Goal: Information Seeking & Learning: Check status

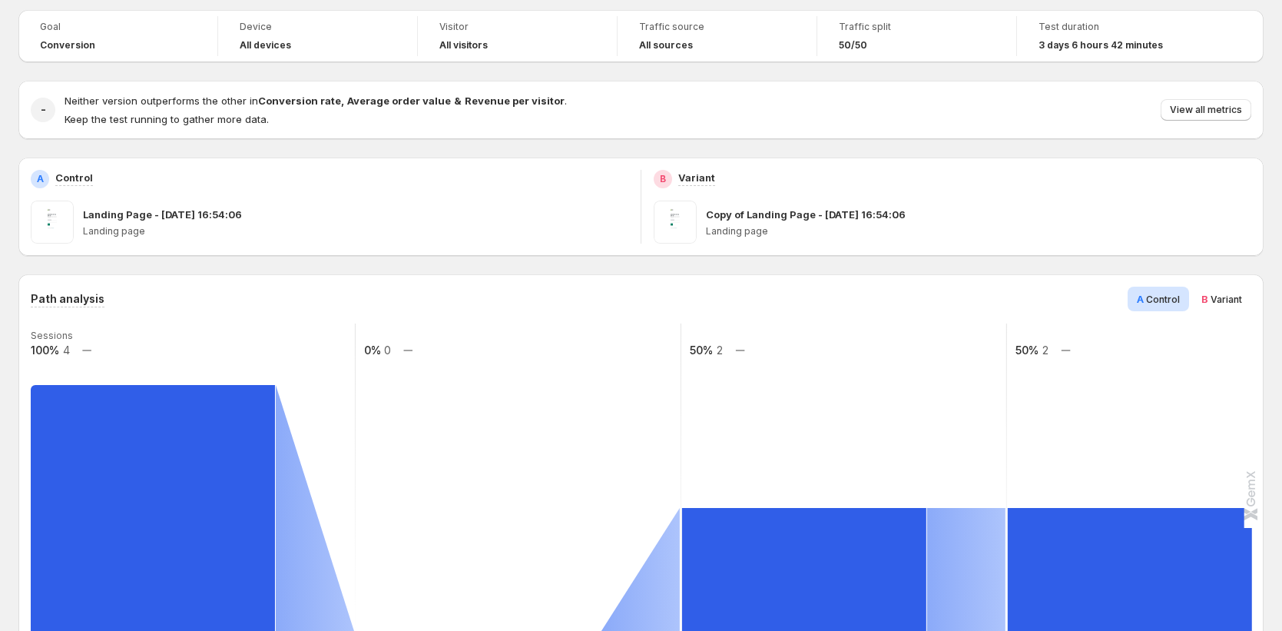
scroll to position [84, 0]
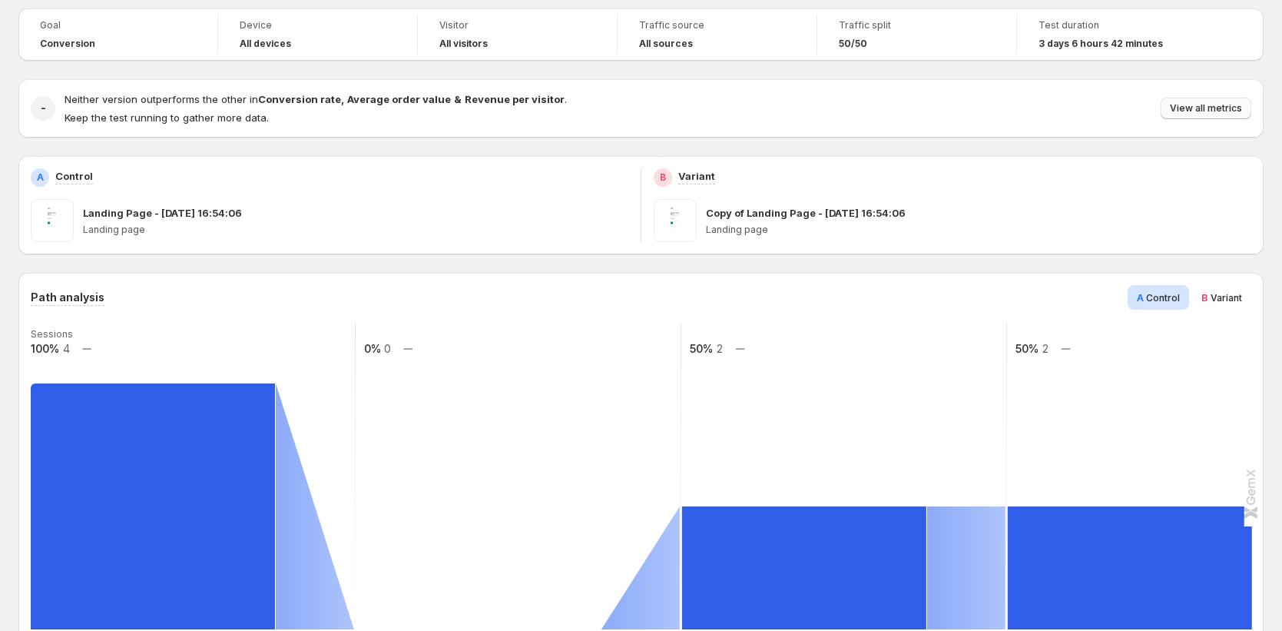
click at [1232, 116] on button "View all metrics" at bounding box center [1205, 109] width 91 height 22
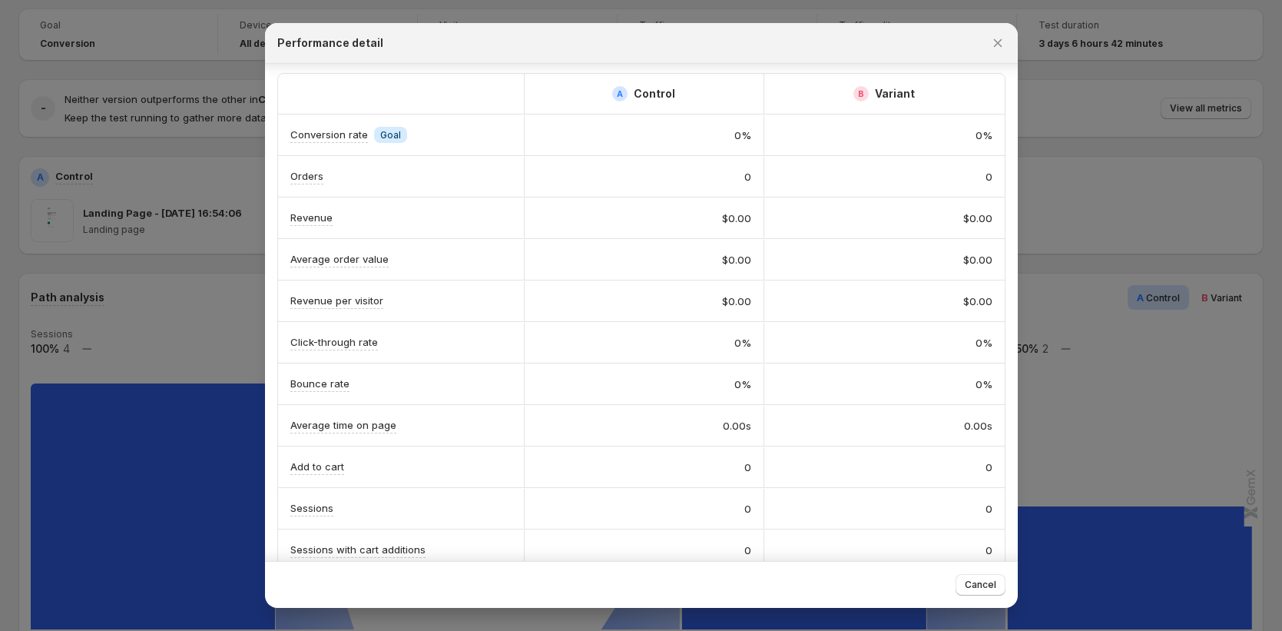
scroll to position [191, 0]
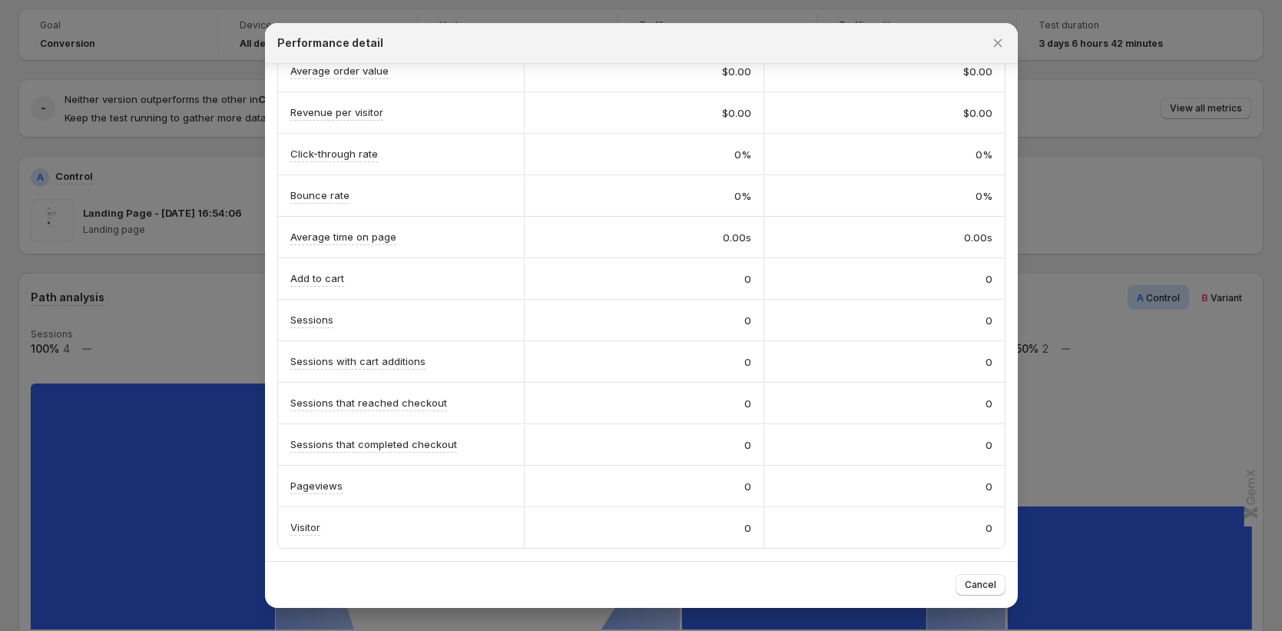
click at [1010, 36] on div "Performance detail" at bounding box center [641, 43] width 753 height 41
click at [997, 35] on icon "Close" at bounding box center [997, 42] width 15 height 15
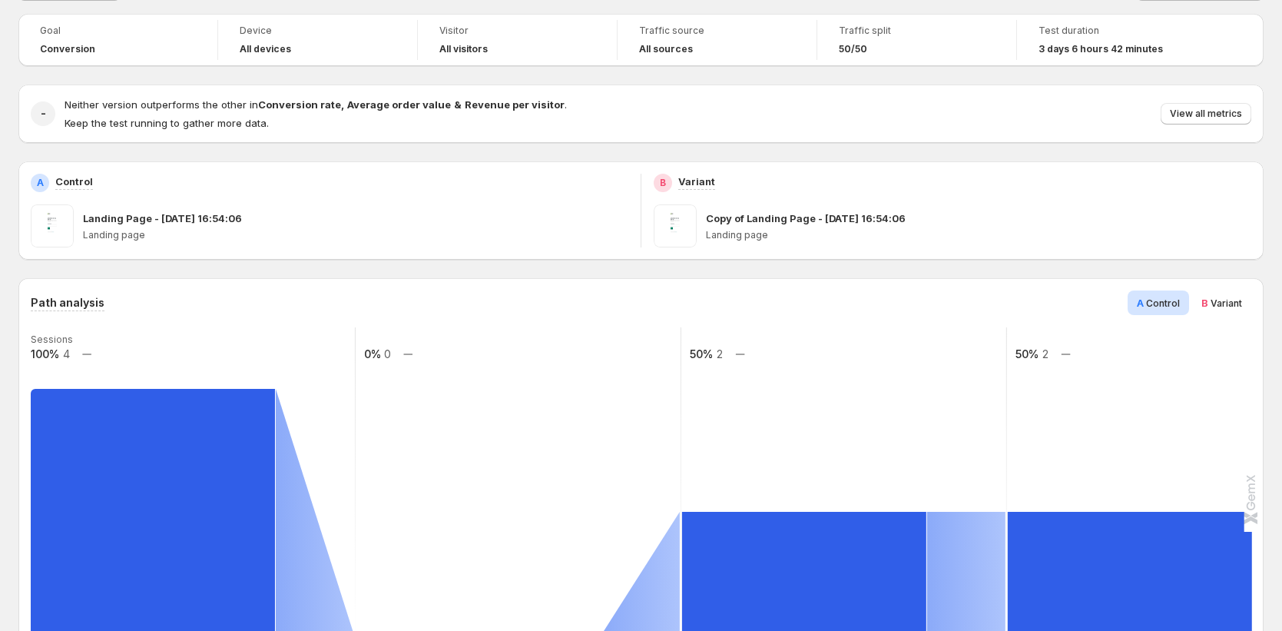
scroll to position [0, 0]
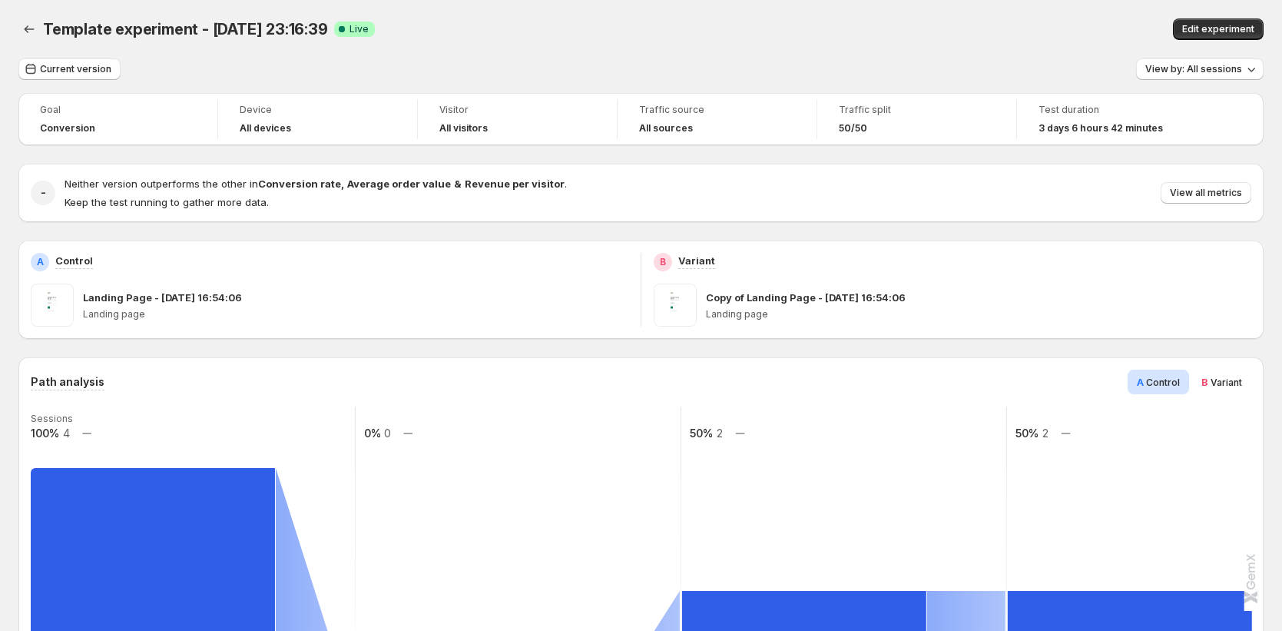
click at [1180, 74] on span "View by: All sessions" at bounding box center [1193, 69] width 97 height 12
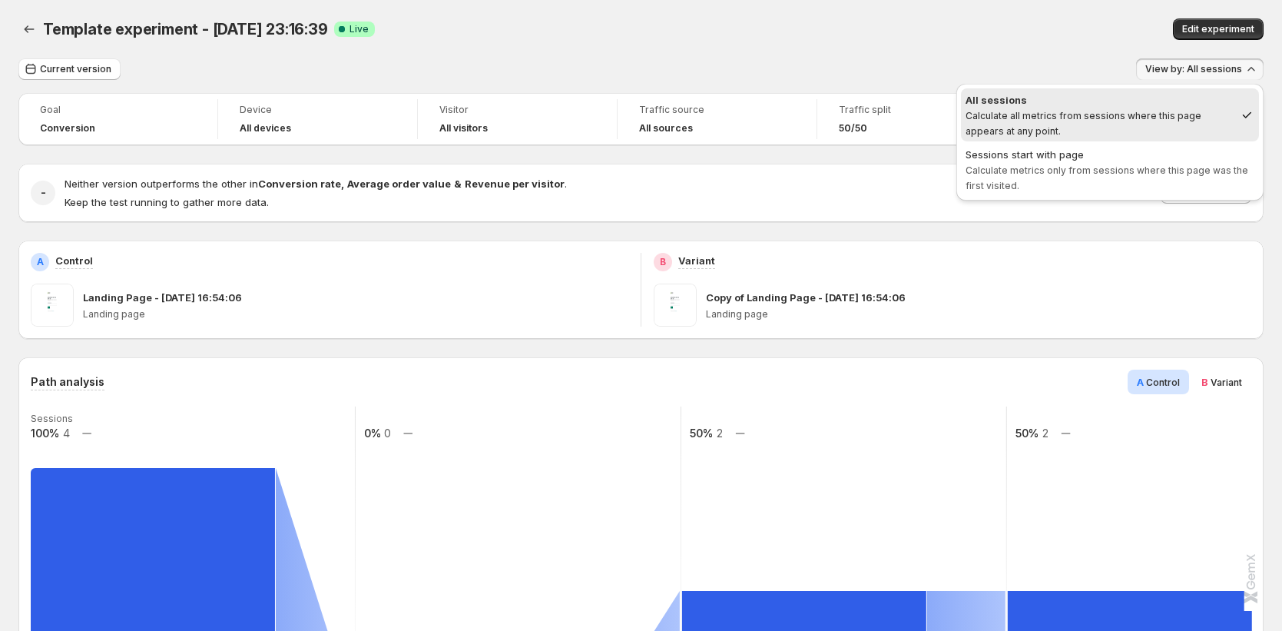
click at [1183, 173] on span "Calculate metrics only from sessions where this page was the first visited." at bounding box center [1106, 177] width 283 height 27
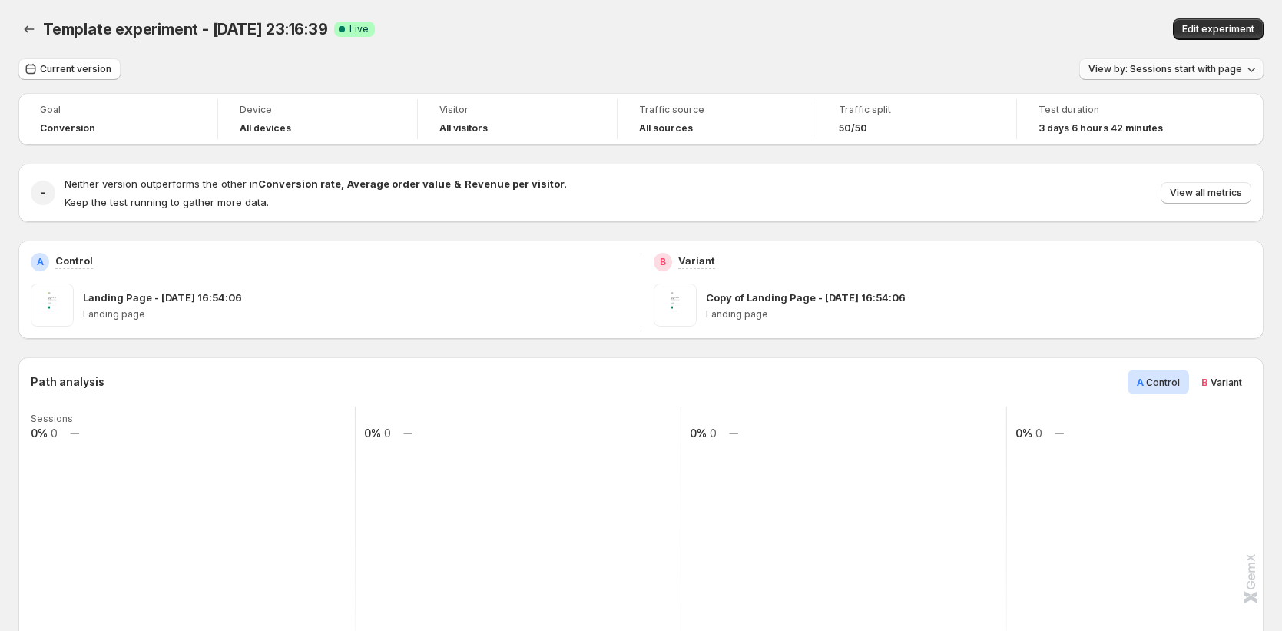
click at [1184, 72] on span "View by: Sessions start with page" at bounding box center [1165, 69] width 154 height 12
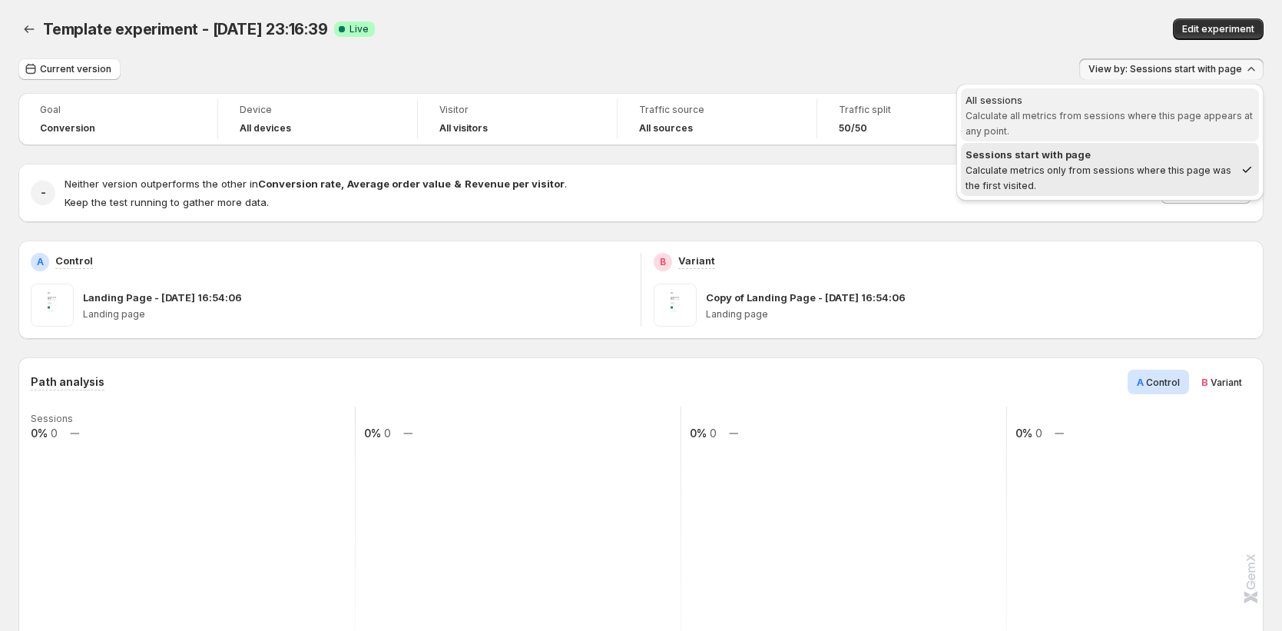
click at [1198, 103] on div "All sessions" at bounding box center [1109, 99] width 289 height 15
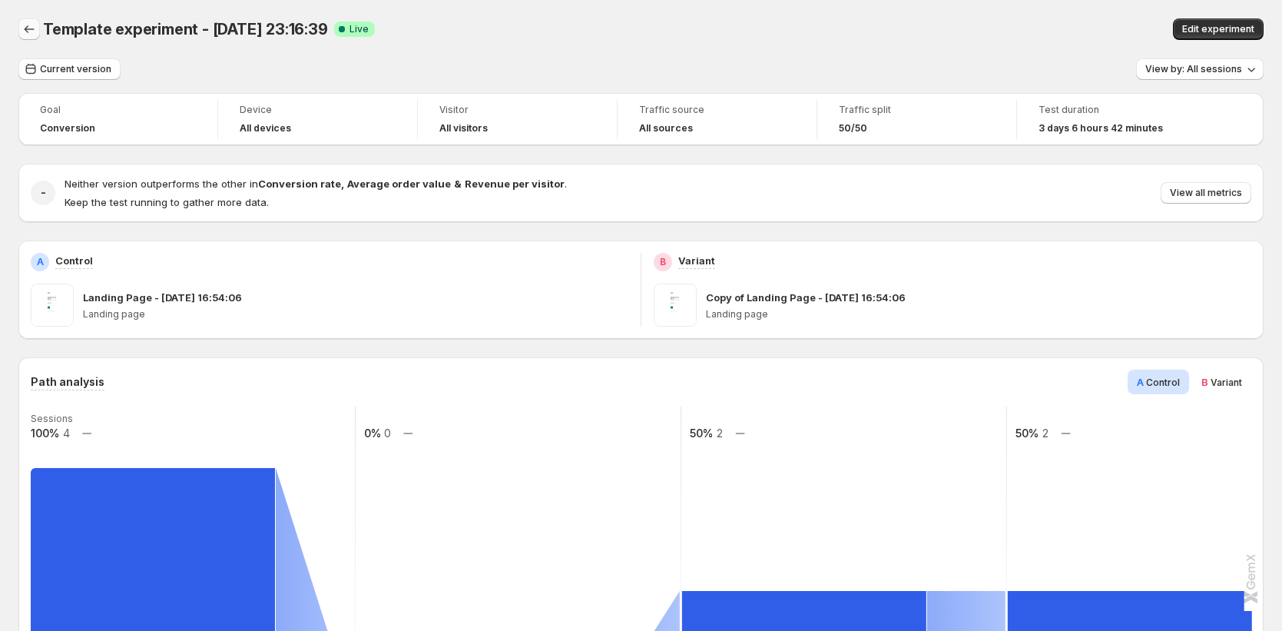
click at [36, 28] on icon "Back" at bounding box center [29, 29] width 15 height 15
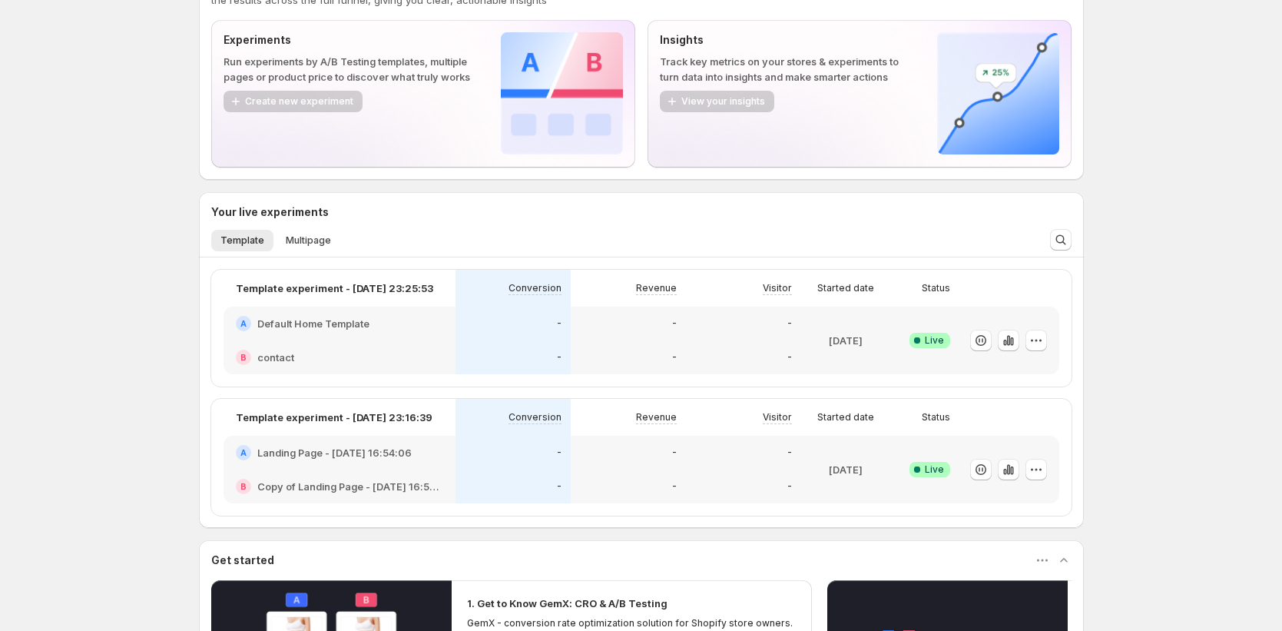
scroll to position [204, 0]
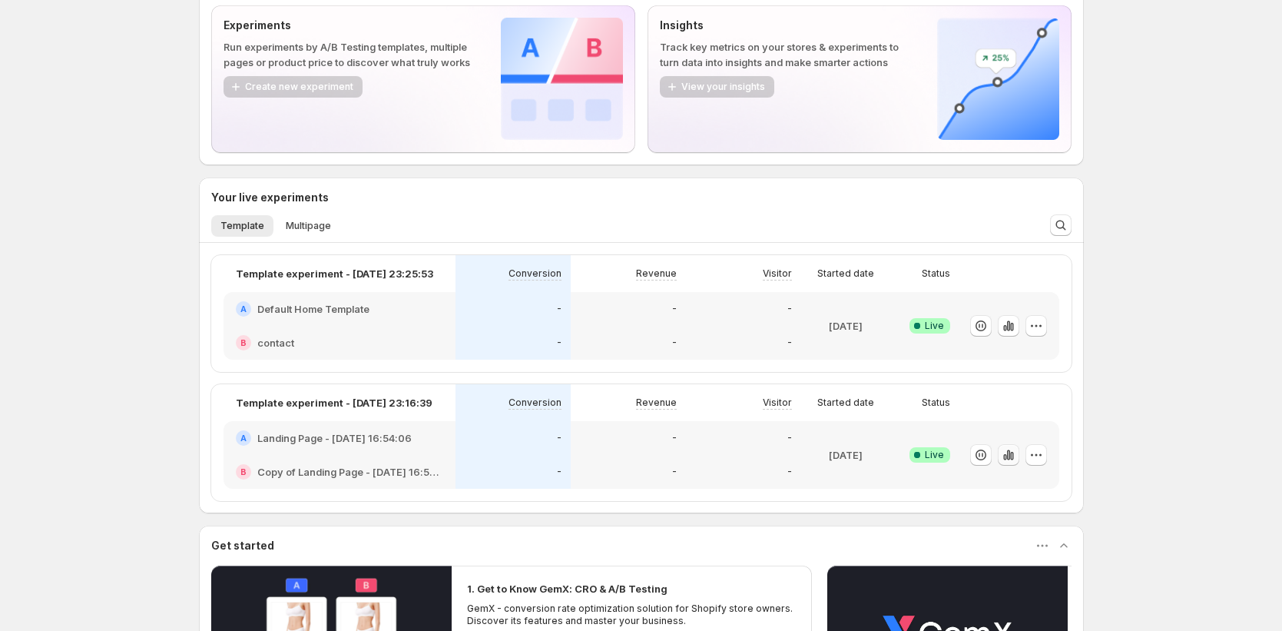
click at [1006, 455] on icon "button" at bounding box center [1004, 457] width 3 height 6
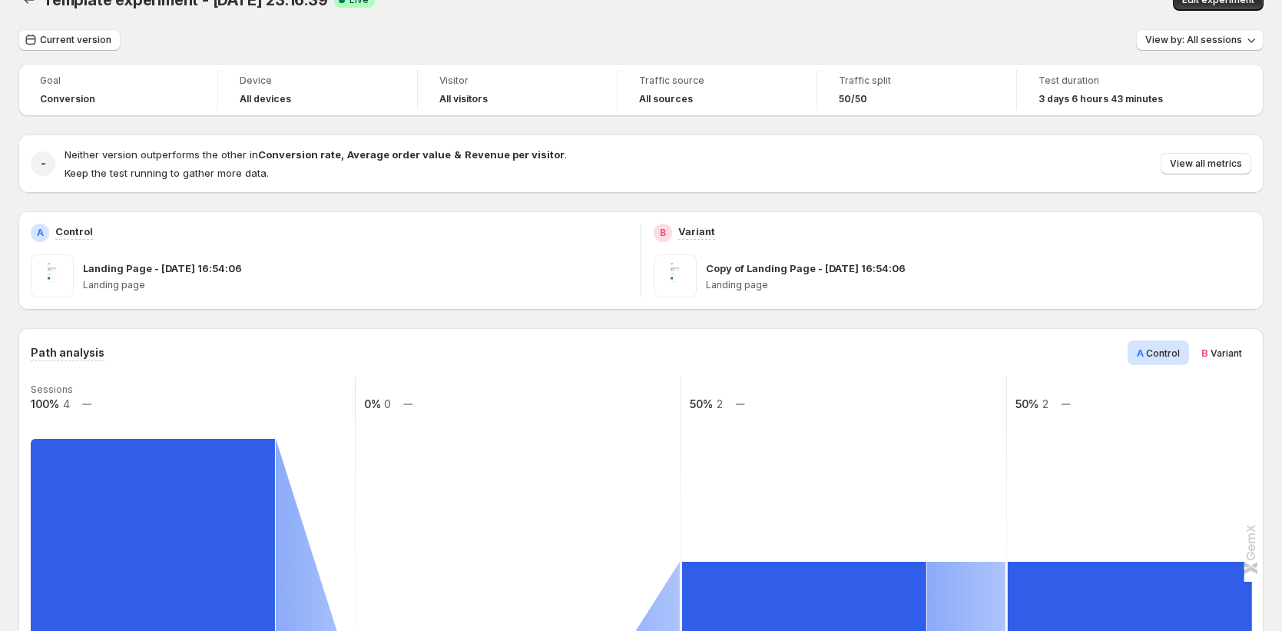
scroll to position [30, 0]
